Goal: Task Accomplishment & Management: Manage account settings

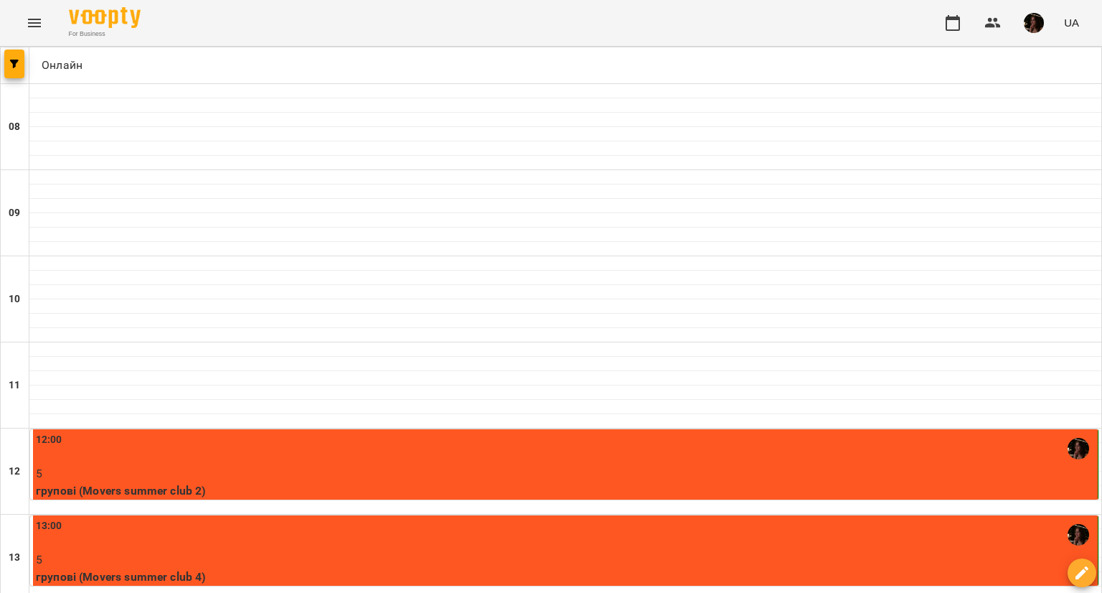
scroll to position [359, 0]
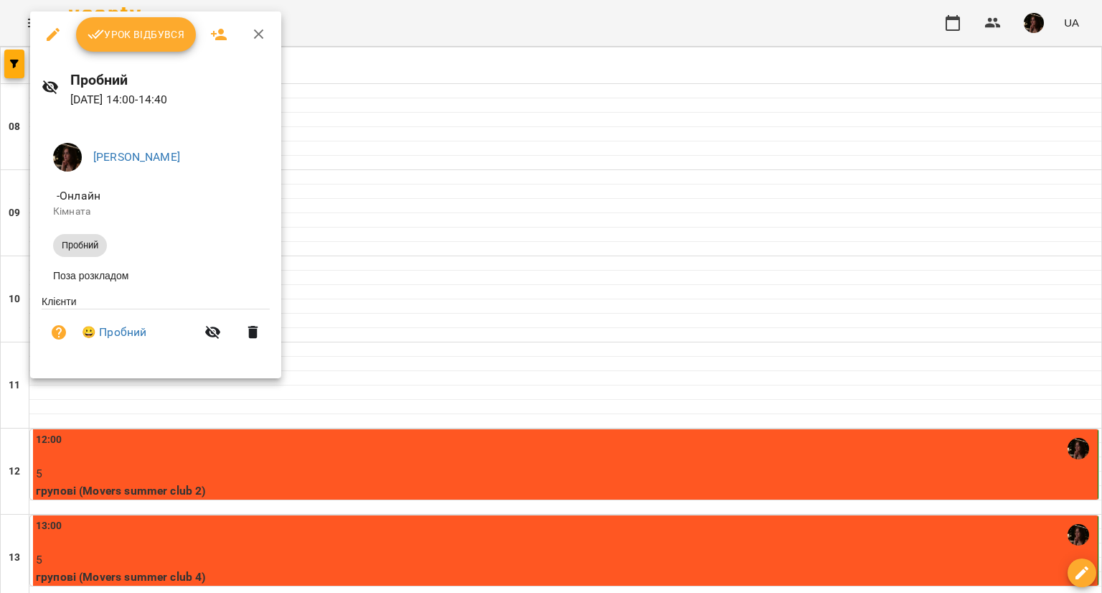
click at [118, 47] on button "Урок відбувся" at bounding box center [136, 34] width 121 height 34
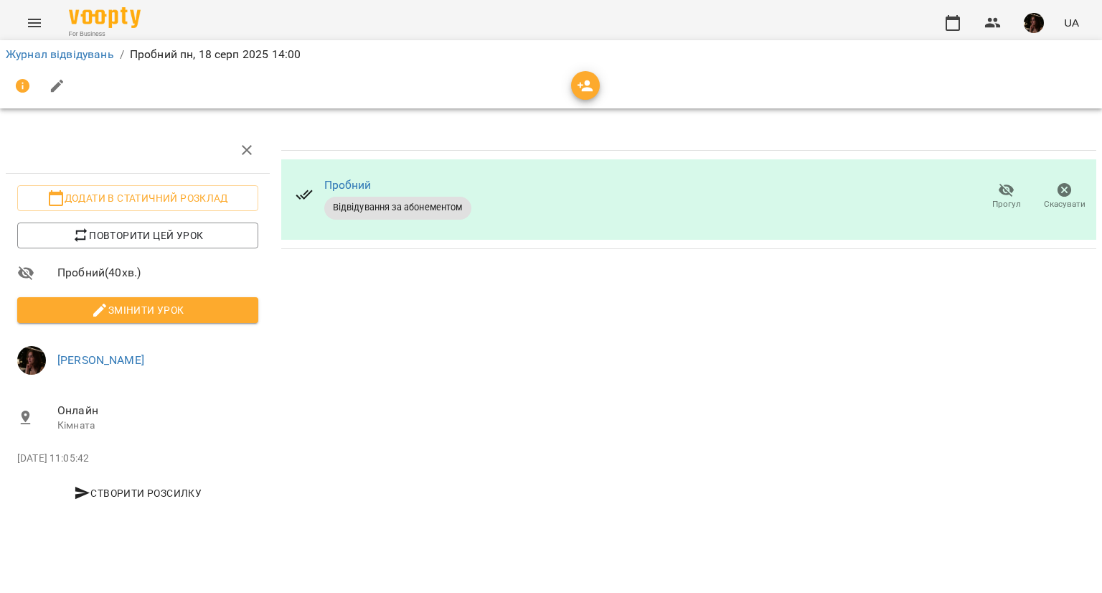
click at [159, 487] on span "Створити розсилку" at bounding box center [138, 492] width 230 height 17
select select "******"
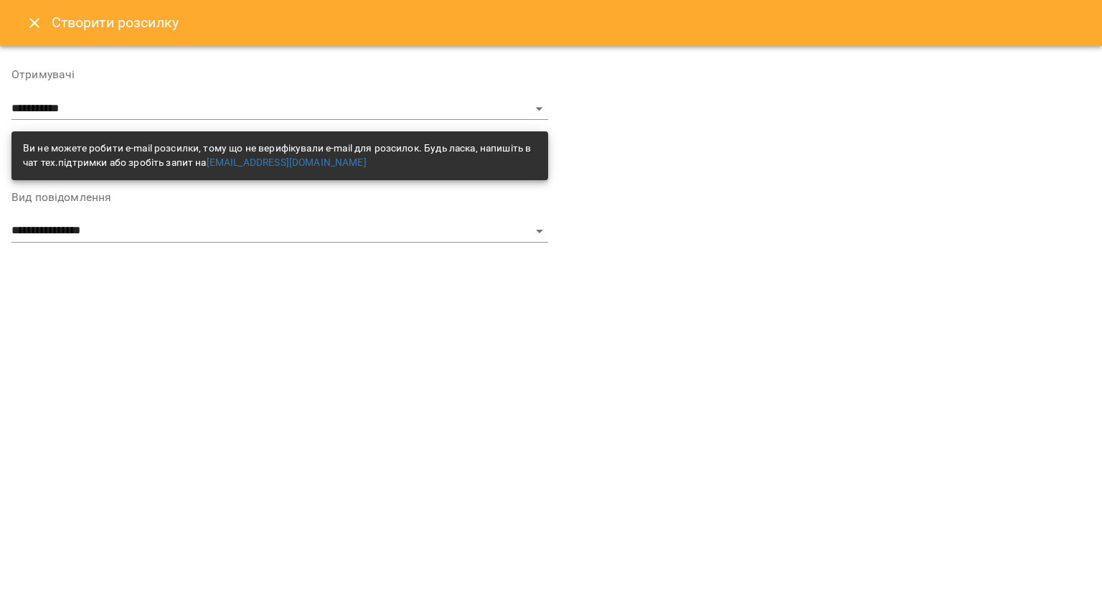
click at [41, 13] on button "Close" at bounding box center [34, 23] width 34 height 34
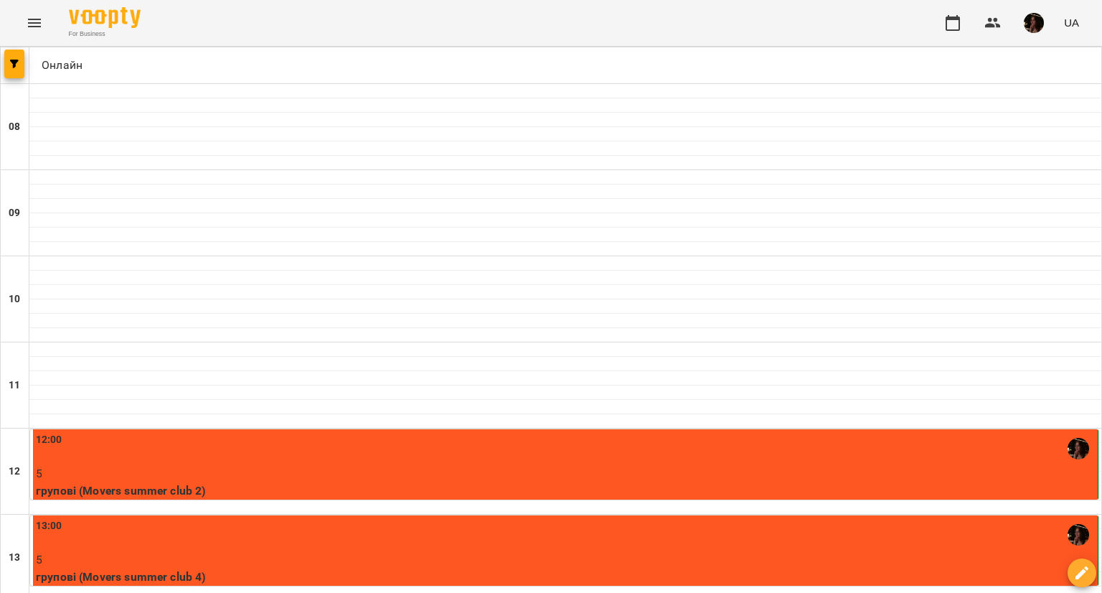
scroll to position [502, 0]
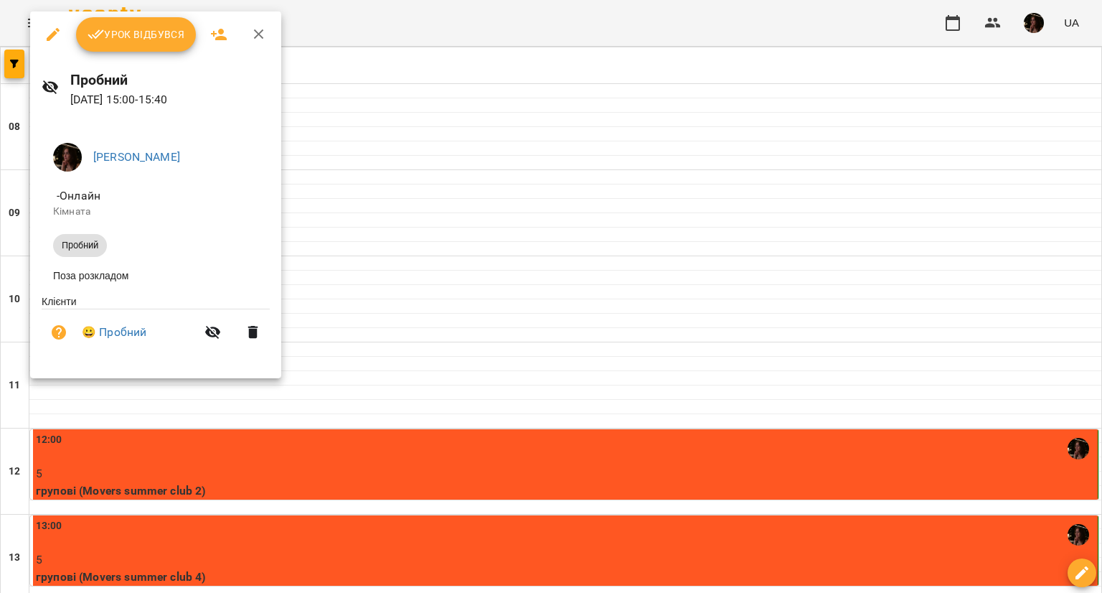
click at [118, 33] on span "Урок відбувся" at bounding box center [137, 34] width 98 height 17
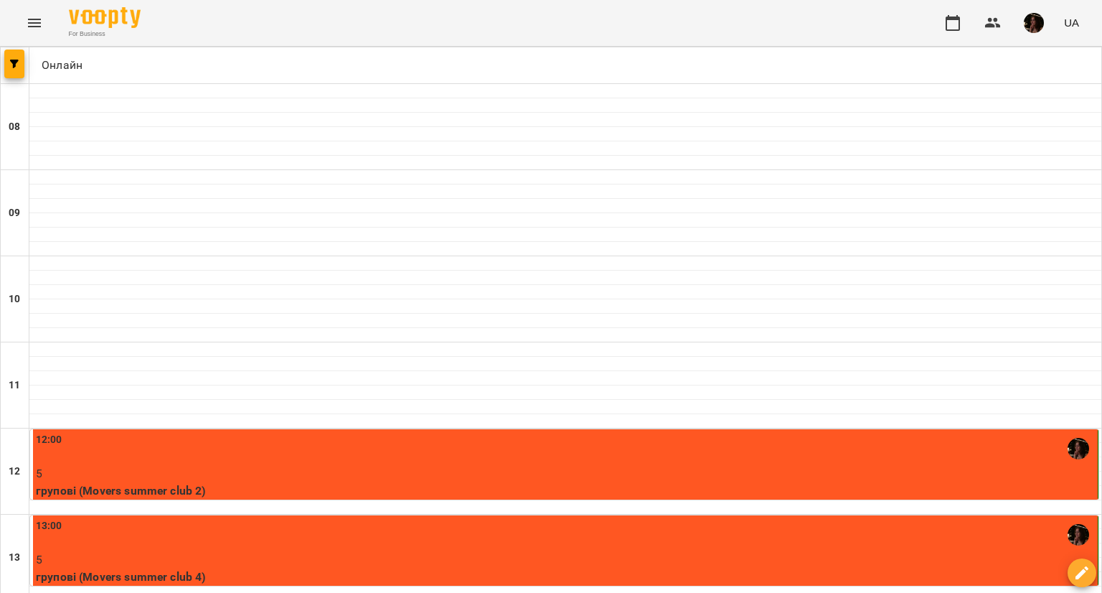
scroll to position [502, 0]
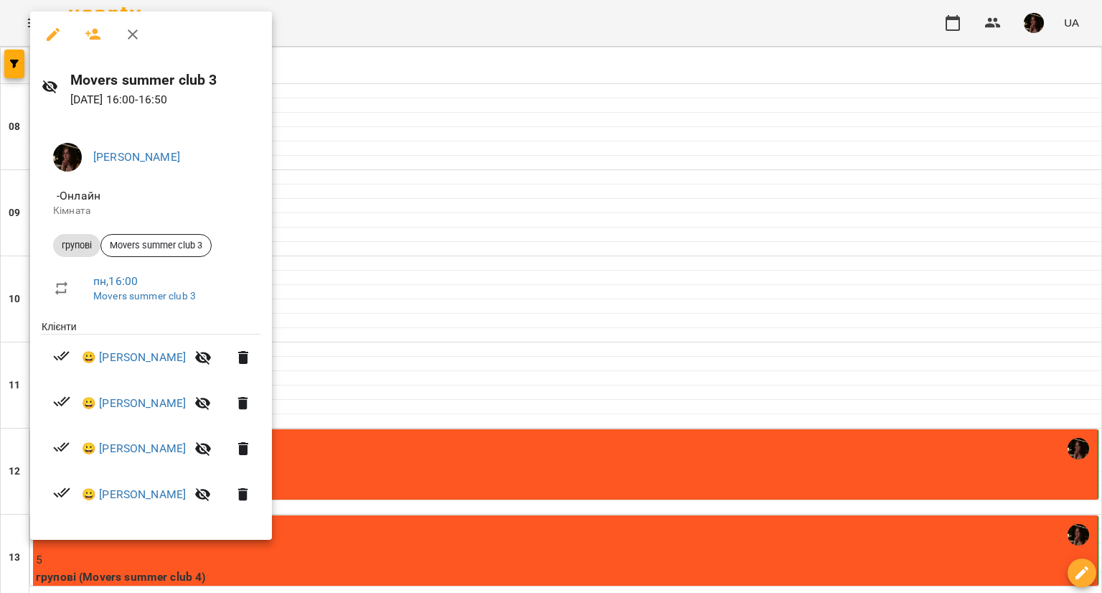
click at [438, 319] on div at bounding box center [551, 296] width 1102 height 593
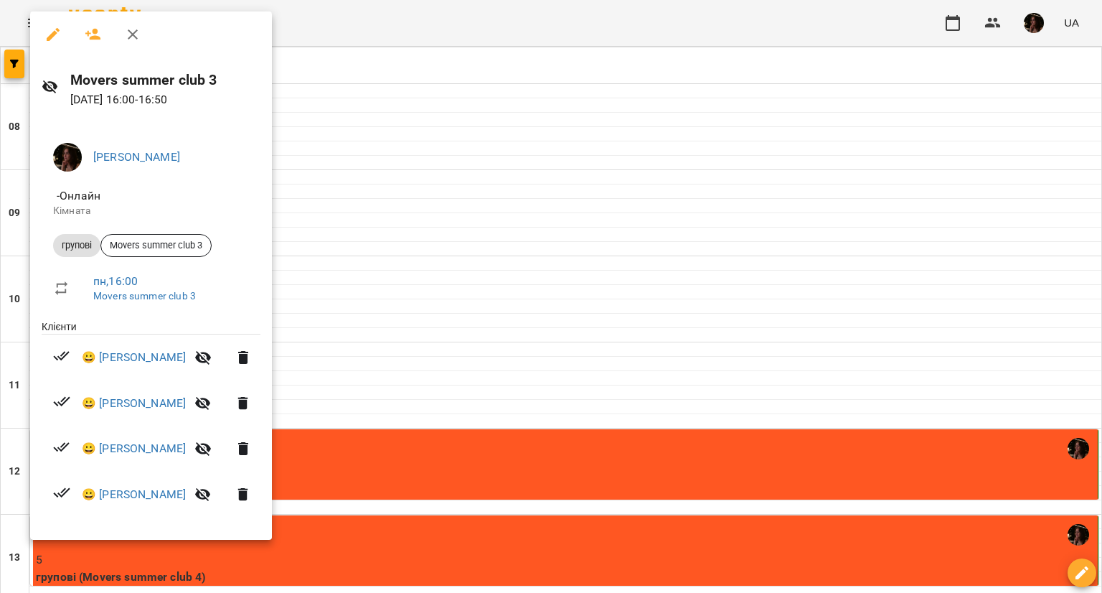
click at [617, 229] on div at bounding box center [551, 296] width 1102 height 593
